Goal: Information Seeking & Learning: Learn about a topic

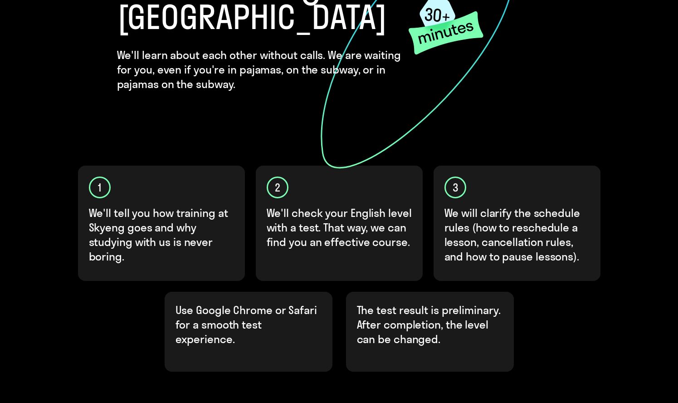
scroll to position [184, 0]
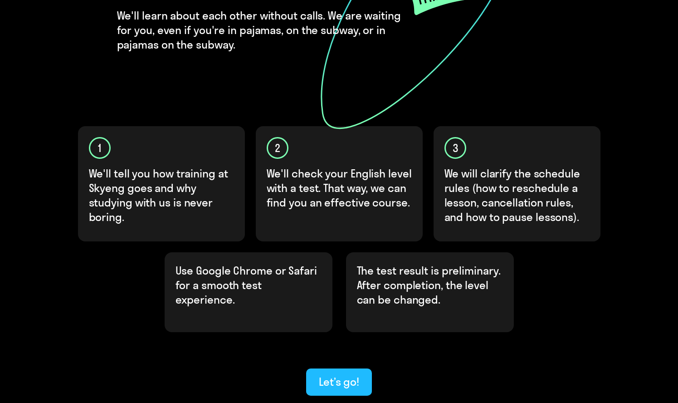
click at [338, 374] on div "Let’s go!" at bounding box center [339, 381] width 40 height 15
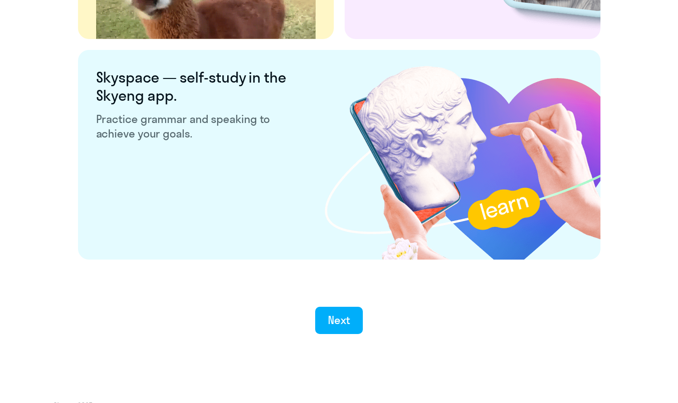
scroll to position [1699, 0]
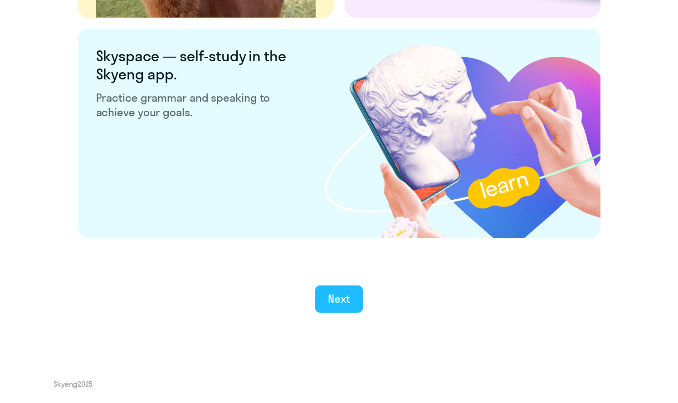
click at [326, 301] on button "Next" at bounding box center [339, 298] width 48 height 27
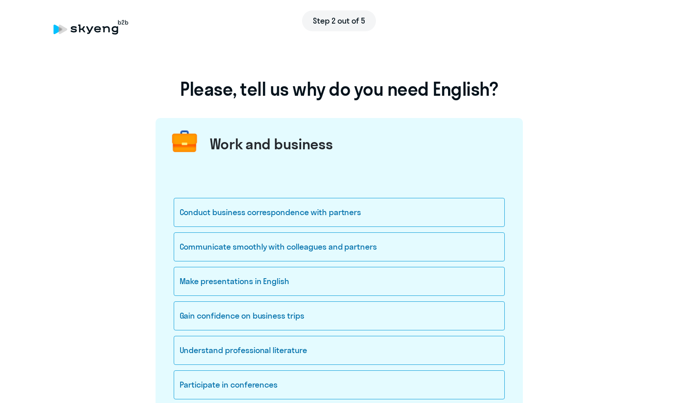
click at [280, 89] on h1 "Please, tell us why do you need English?" at bounding box center [339, 89] width 367 height 22
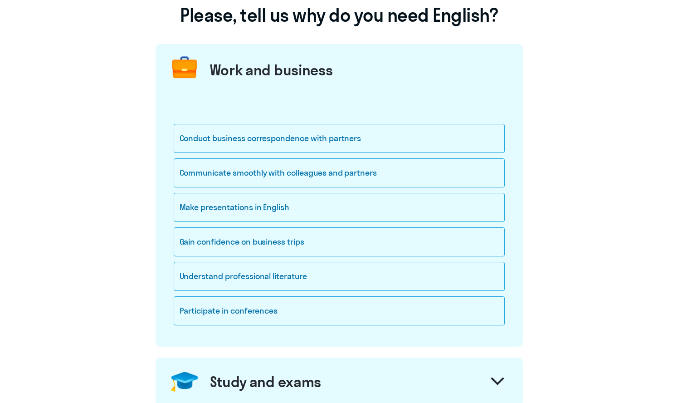
scroll to position [74, 0]
click at [282, 278] on div "Understand professional literature" at bounding box center [339, 275] width 331 height 29
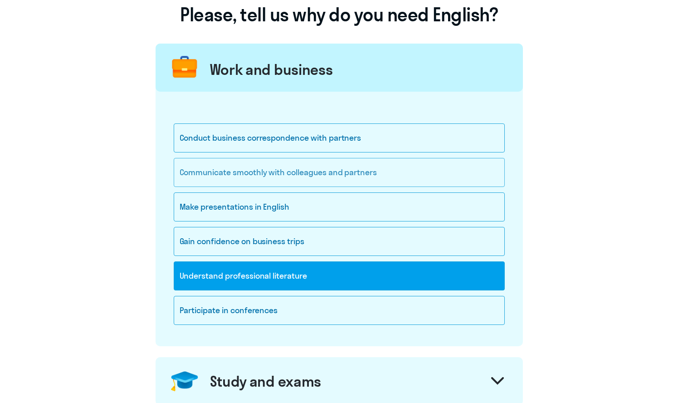
click at [286, 176] on div "Communicate smoothly with colleagues and partners" at bounding box center [339, 172] width 331 height 29
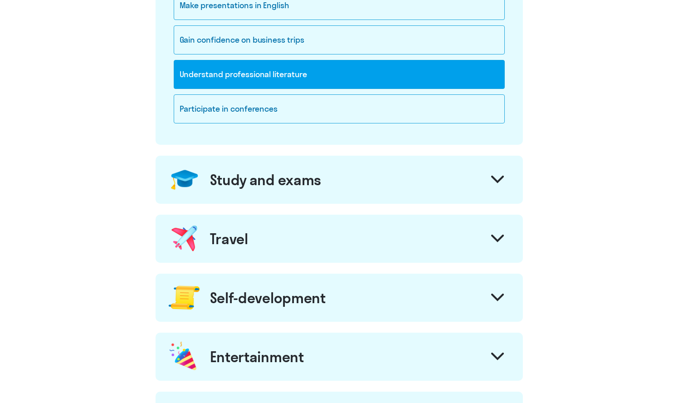
scroll to position [283, 0]
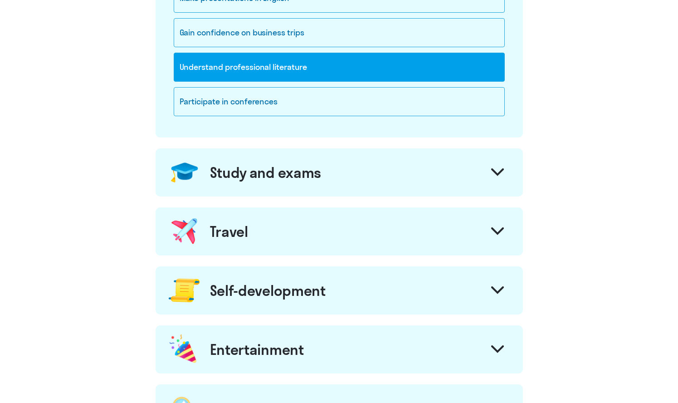
click at [362, 181] on div "Study and exams" at bounding box center [339, 172] width 367 height 48
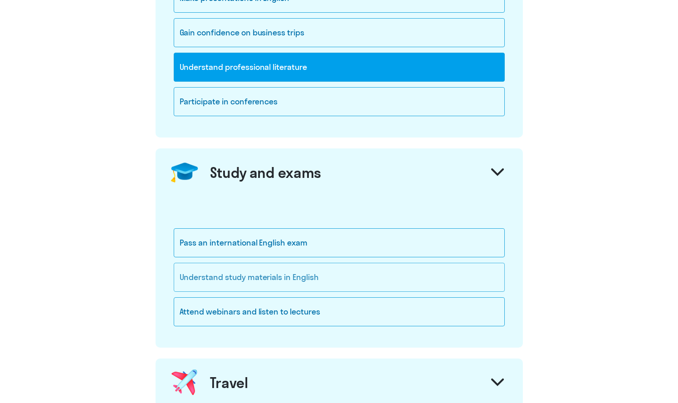
click at [298, 271] on div "Understand study materials in English" at bounding box center [339, 277] width 331 height 29
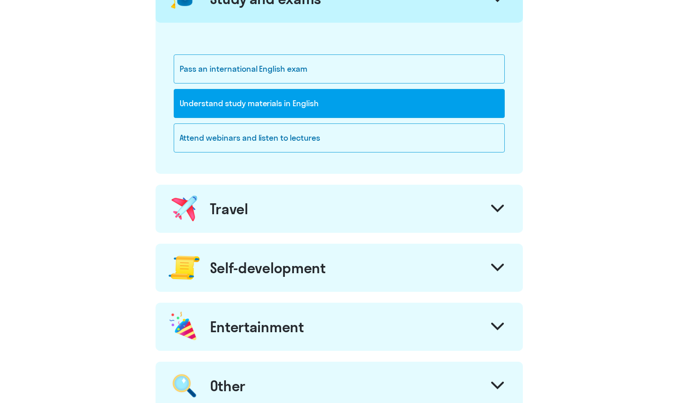
click at [274, 217] on div "Travel" at bounding box center [339, 209] width 367 height 48
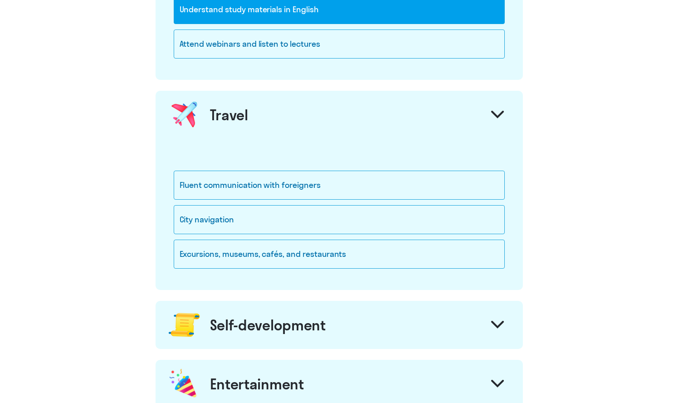
scroll to position [558, 0]
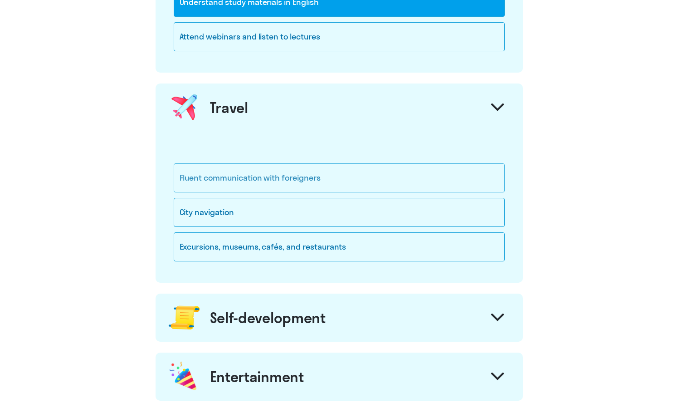
click at [247, 179] on div "Fluent communication with foreigners" at bounding box center [339, 177] width 331 height 29
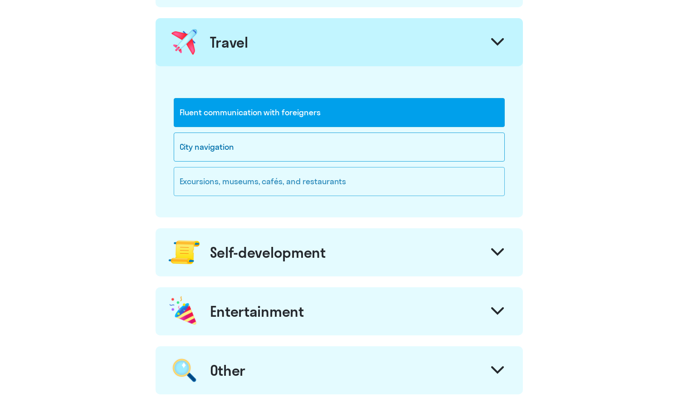
scroll to position [625, 0]
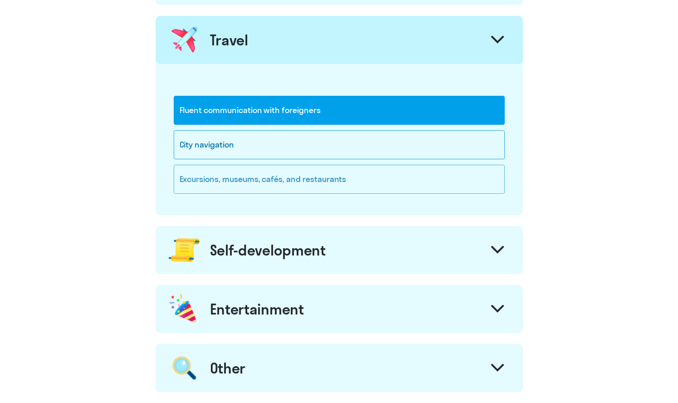
click at [268, 182] on div "Excursions, museums, cafés, and restaurants" at bounding box center [339, 179] width 331 height 29
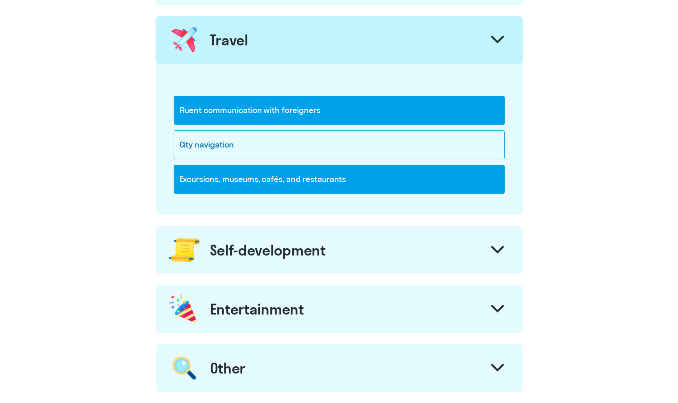
click at [287, 258] on div "Self-development" at bounding box center [268, 250] width 116 height 18
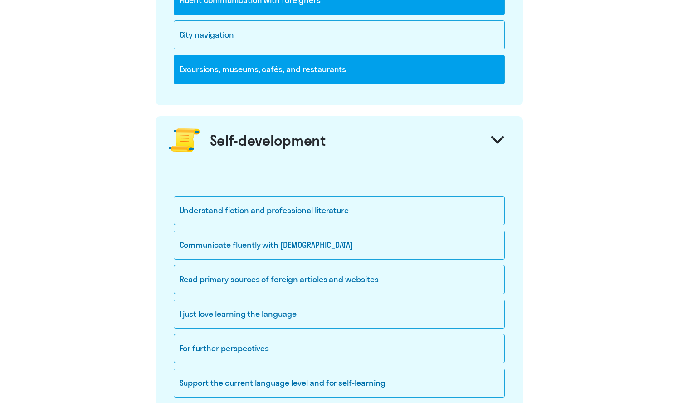
scroll to position [740, 0]
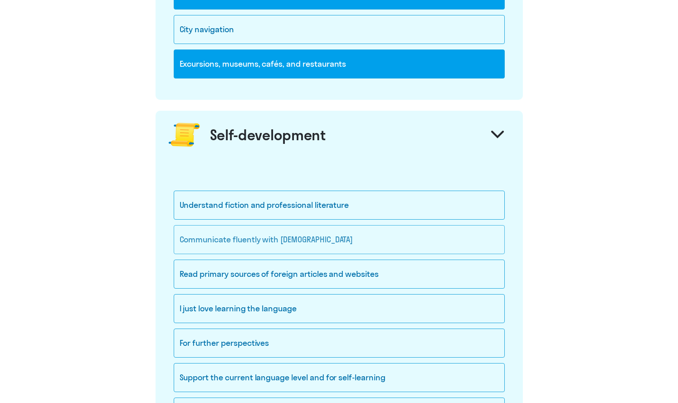
click at [230, 238] on div "Communicate fluently with [DEMOGRAPHIC_DATA]" at bounding box center [339, 239] width 331 height 29
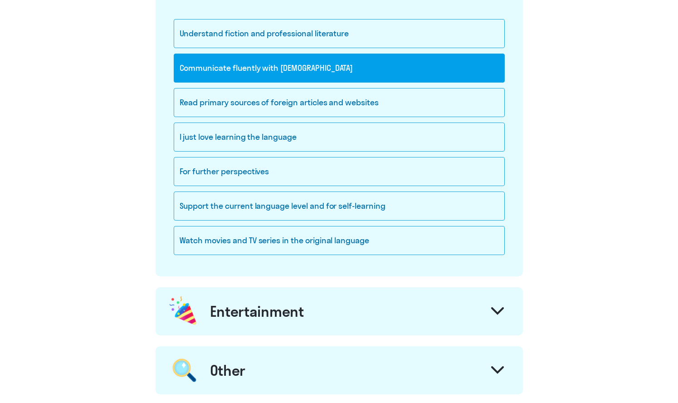
scroll to position [912, 0]
click at [279, 248] on div "Watch movies and TV series in the original language" at bounding box center [339, 239] width 331 height 29
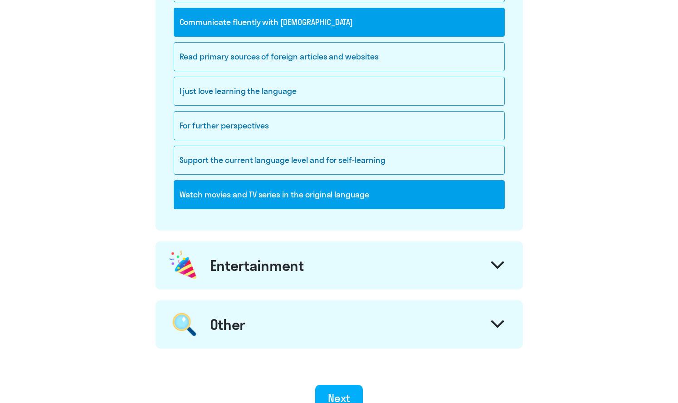
scroll to position [959, 0]
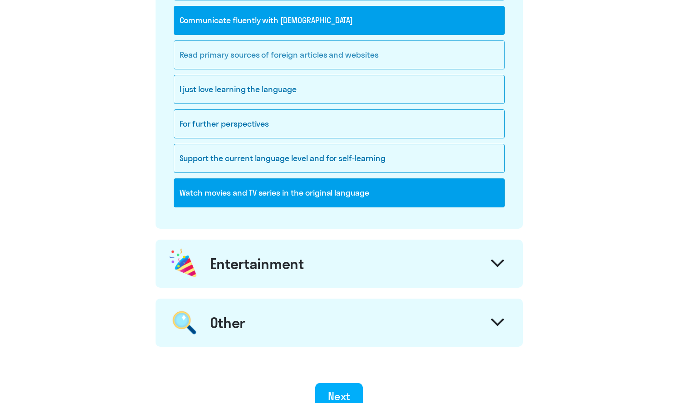
click at [321, 57] on div "Read primary sources of foreign articles and websites" at bounding box center [339, 54] width 331 height 29
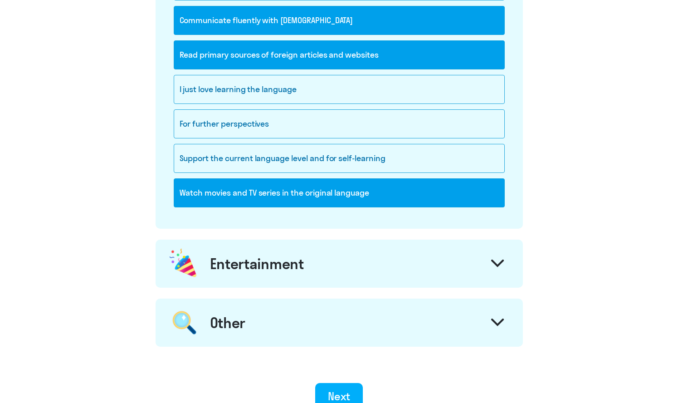
click at [282, 268] on div "Entertainment" at bounding box center [257, 263] width 94 height 18
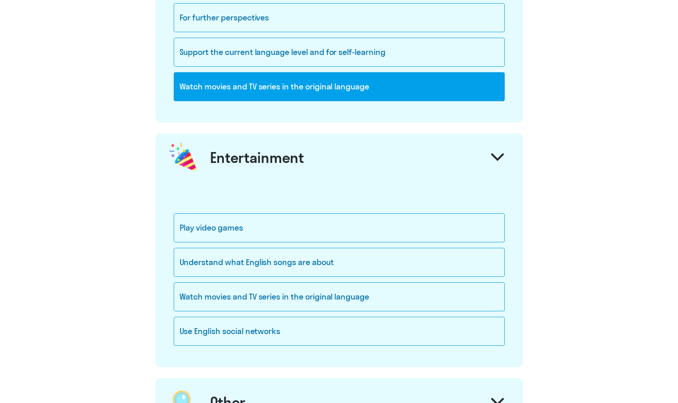
scroll to position [1080, 0]
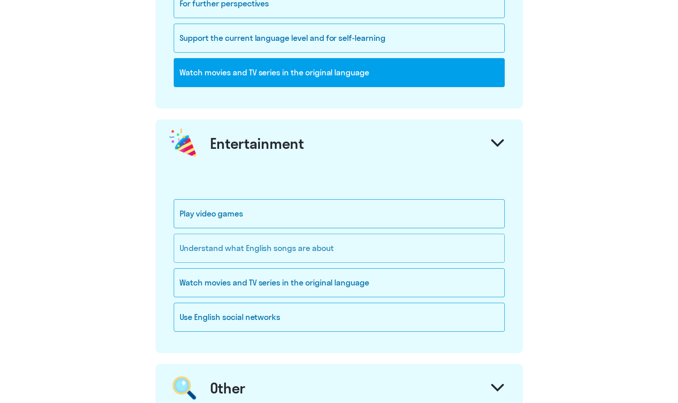
click at [268, 250] on div "Understand what English songs are about" at bounding box center [339, 247] width 331 height 29
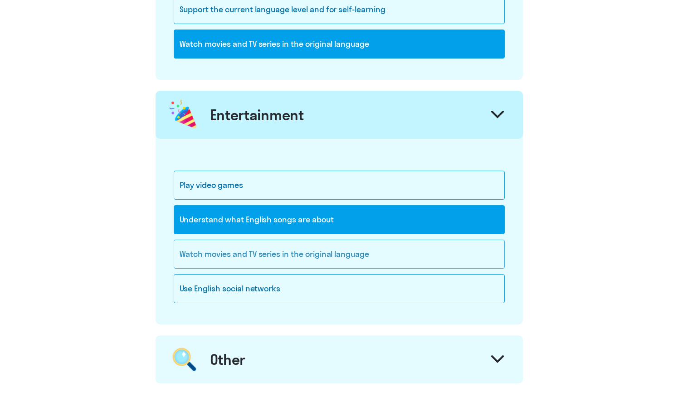
click at [233, 257] on div "Watch movies and TV series in the original language" at bounding box center [339, 253] width 331 height 29
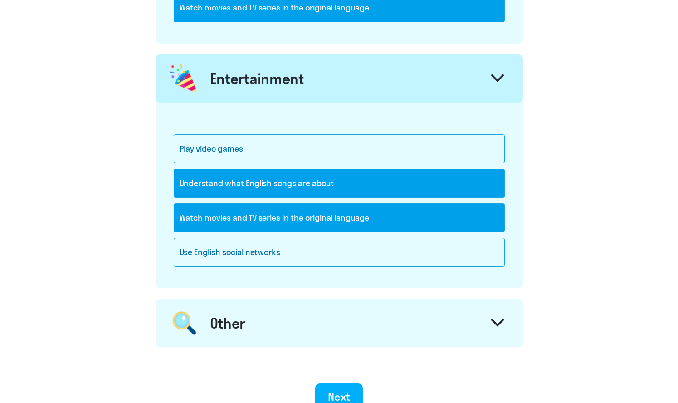
scroll to position [1156, 0]
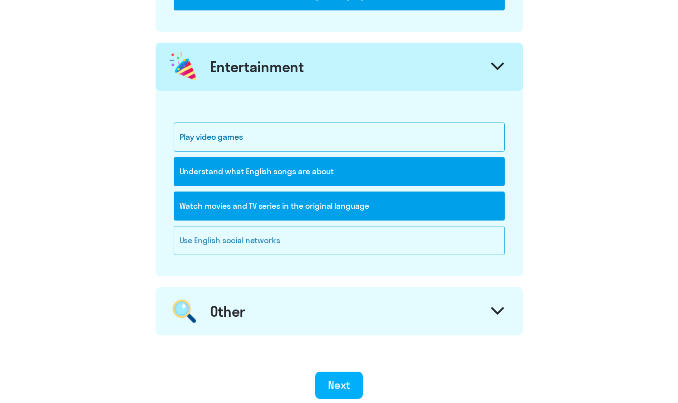
click at [234, 241] on div "Use English social networks" at bounding box center [339, 240] width 331 height 29
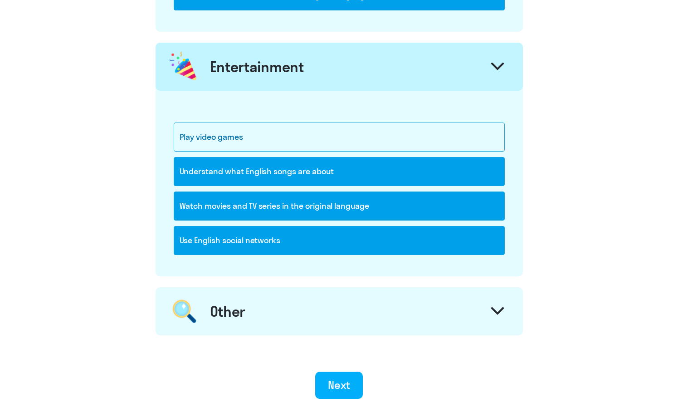
click at [298, 323] on div "Other" at bounding box center [339, 311] width 367 height 48
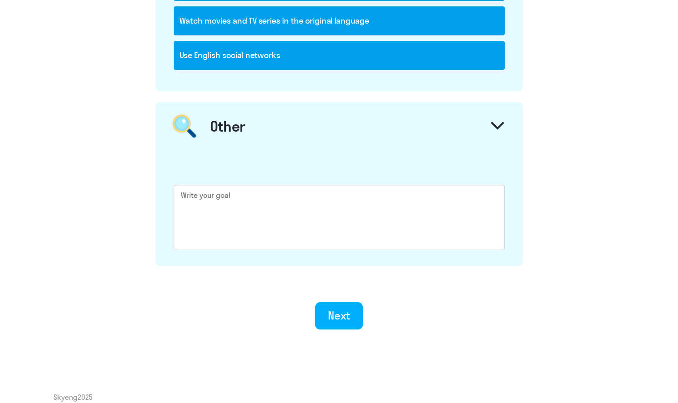
scroll to position [1354, 0]
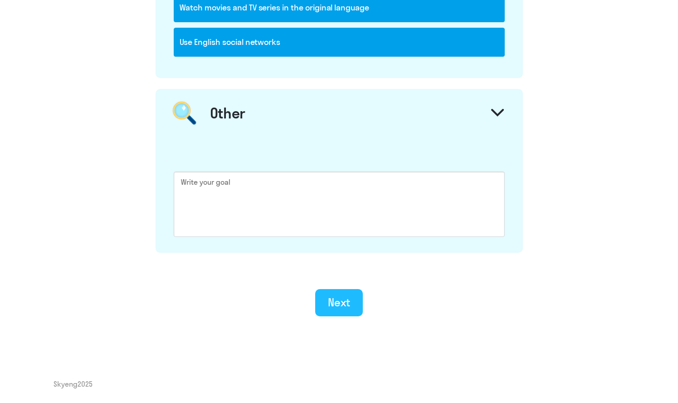
click at [345, 303] on div "Next" at bounding box center [339, 302] width 22 height 15
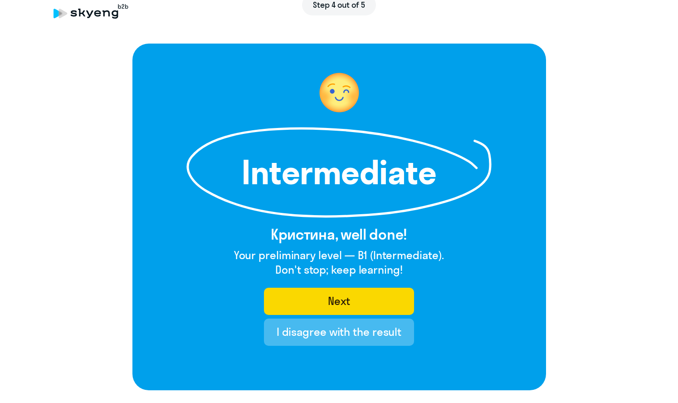
scroll to position [17, 0]
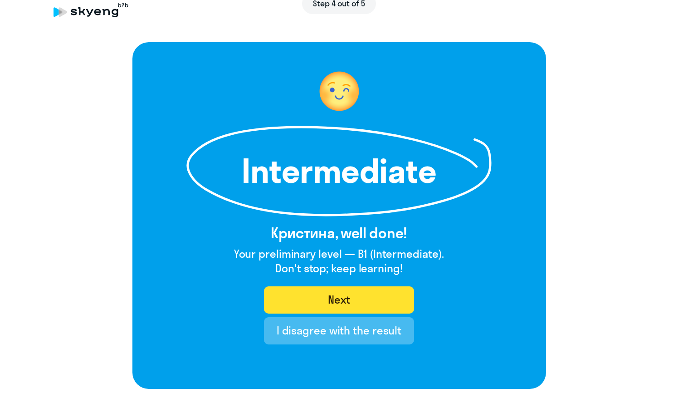
click at [321, 302] on button "Next" at bounding box center [339, 299] width 150 height 27
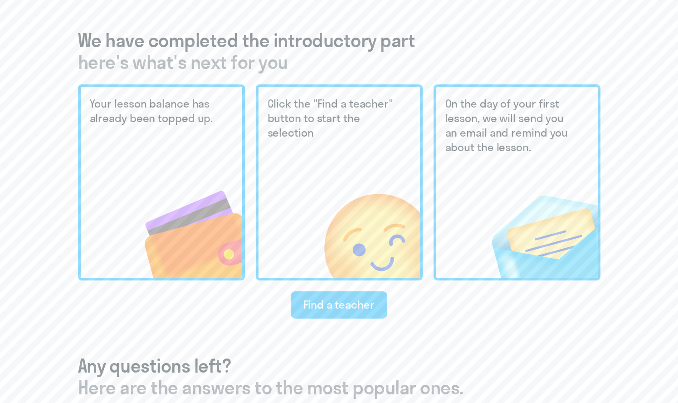
scroll to position [212, 0]
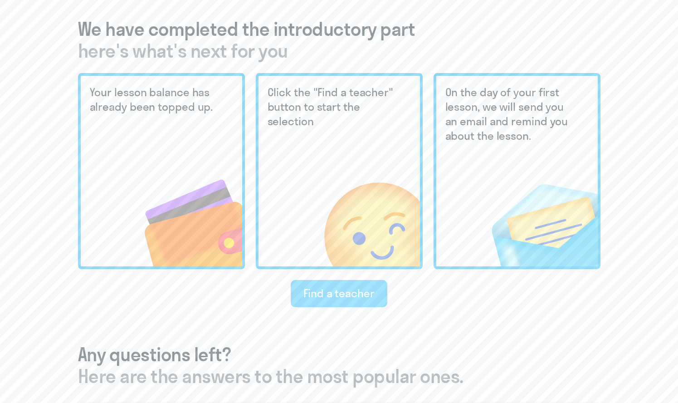
click at [324, 293] on div "Find a teacher" at bounding box center [338, 293] width 71 height 15
